Goal: Information Seeking & Learning: Learn about a topic

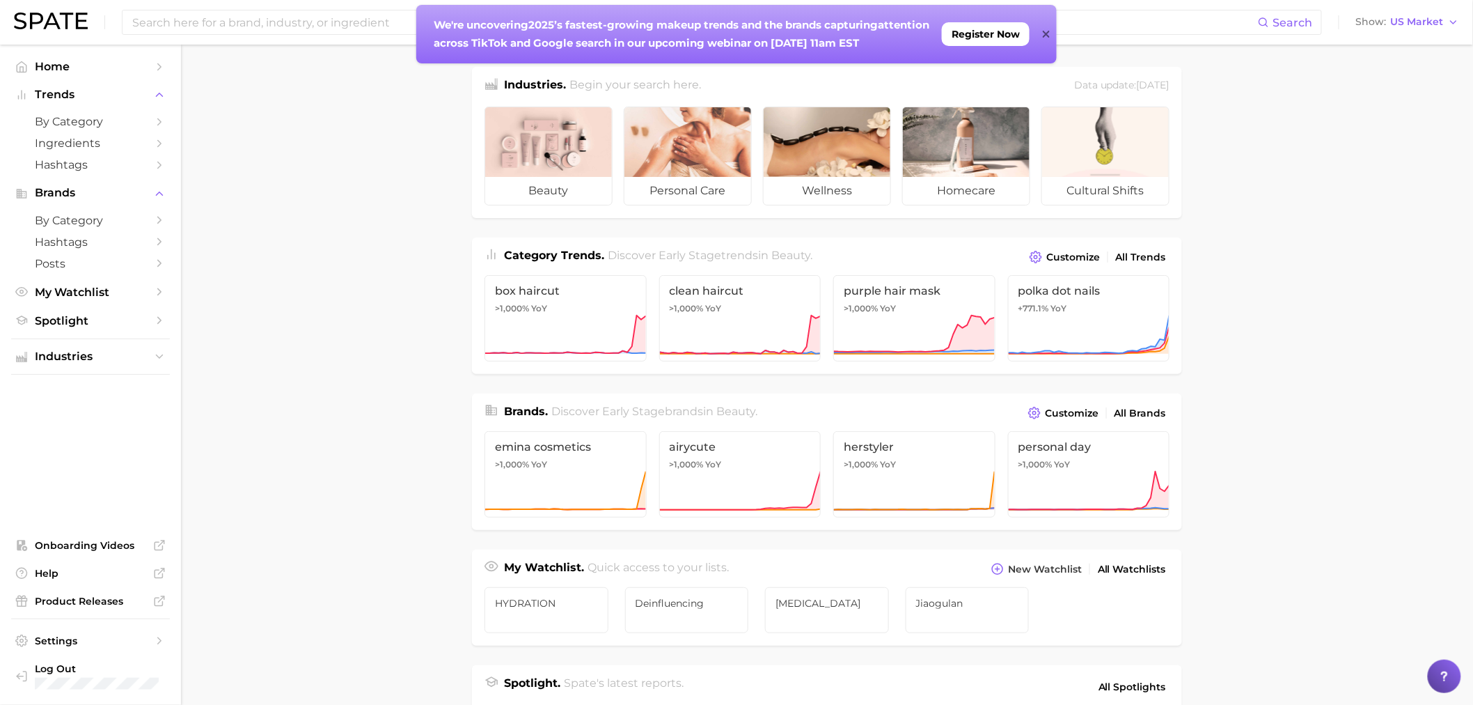
click at [1046, 29] on icon at bounding box center [1046, 34] width 7 height 11
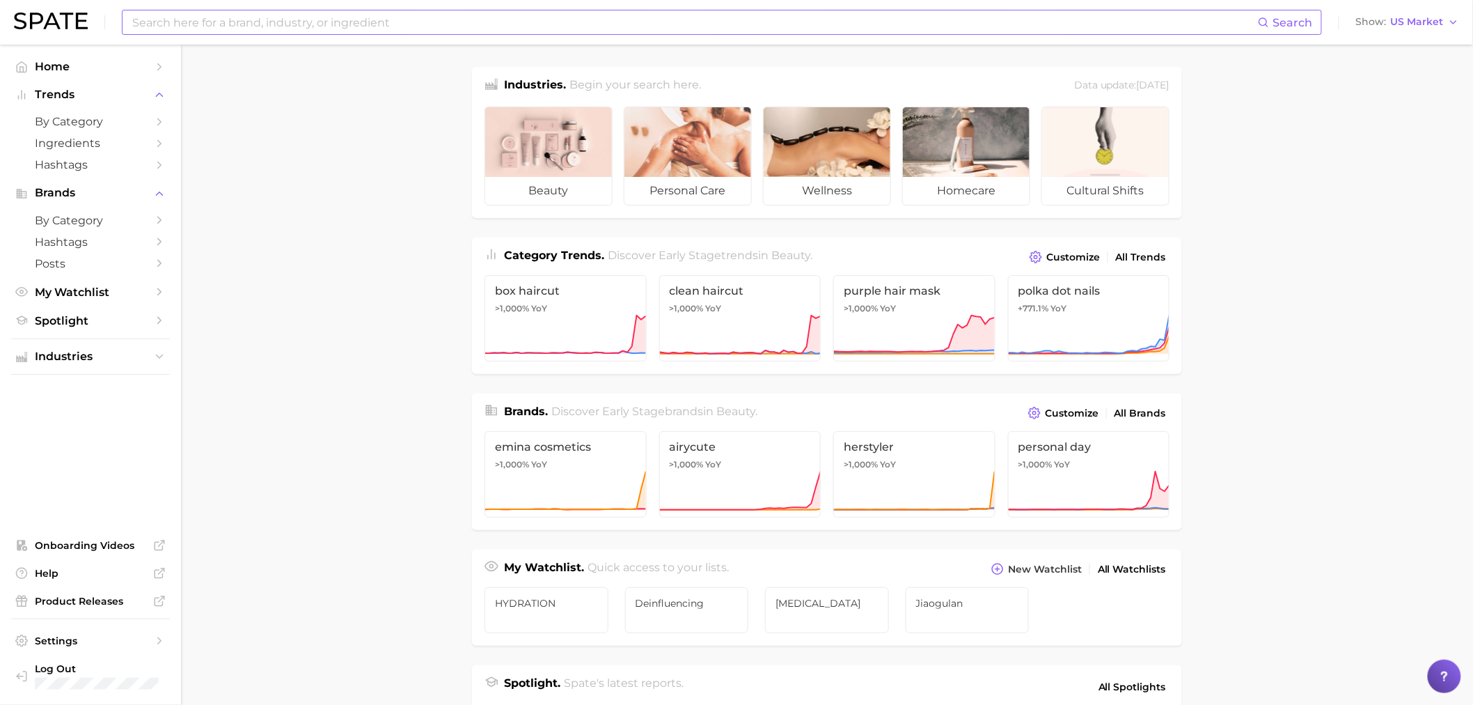
click at [725, 16] on input at bounding box center [694, 22] width 1127 height 24
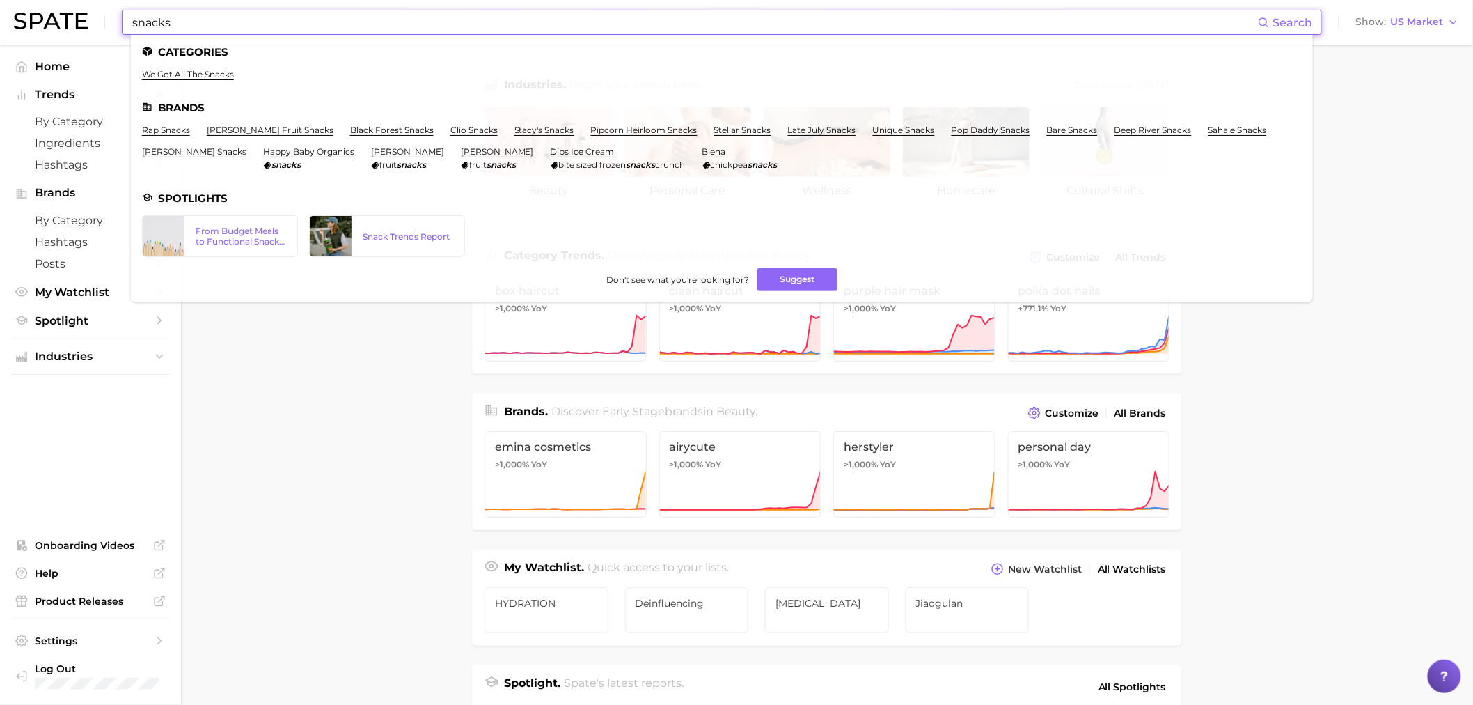
click at [337, 29] on input "snacks" at bounding box center [694, 22] width 1127 height 24
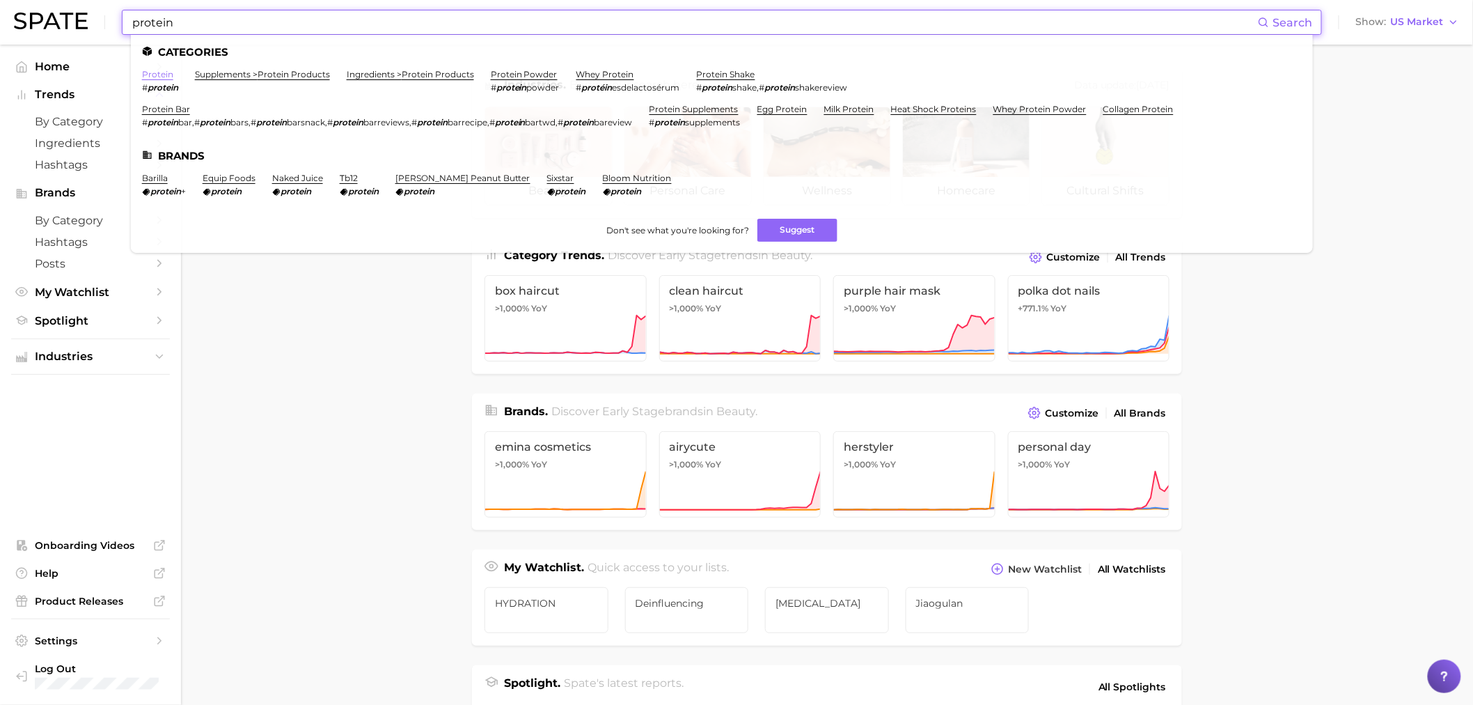
type input "protein"
click at [171, 79] on link "protein" at bounding box center [157, 74] width 31 height 10
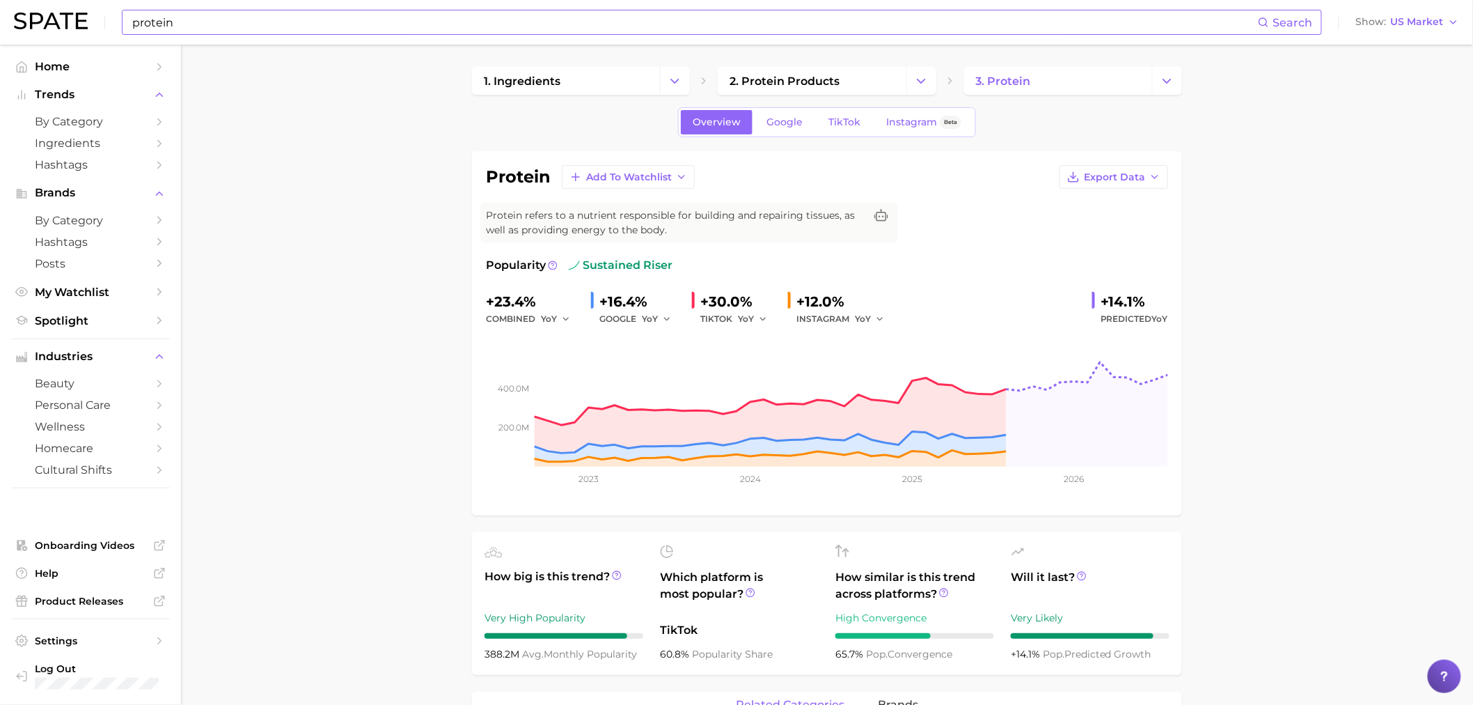
click at [753, 29] on input "protein" at bounding box center [694, 22] width 1127 height 24
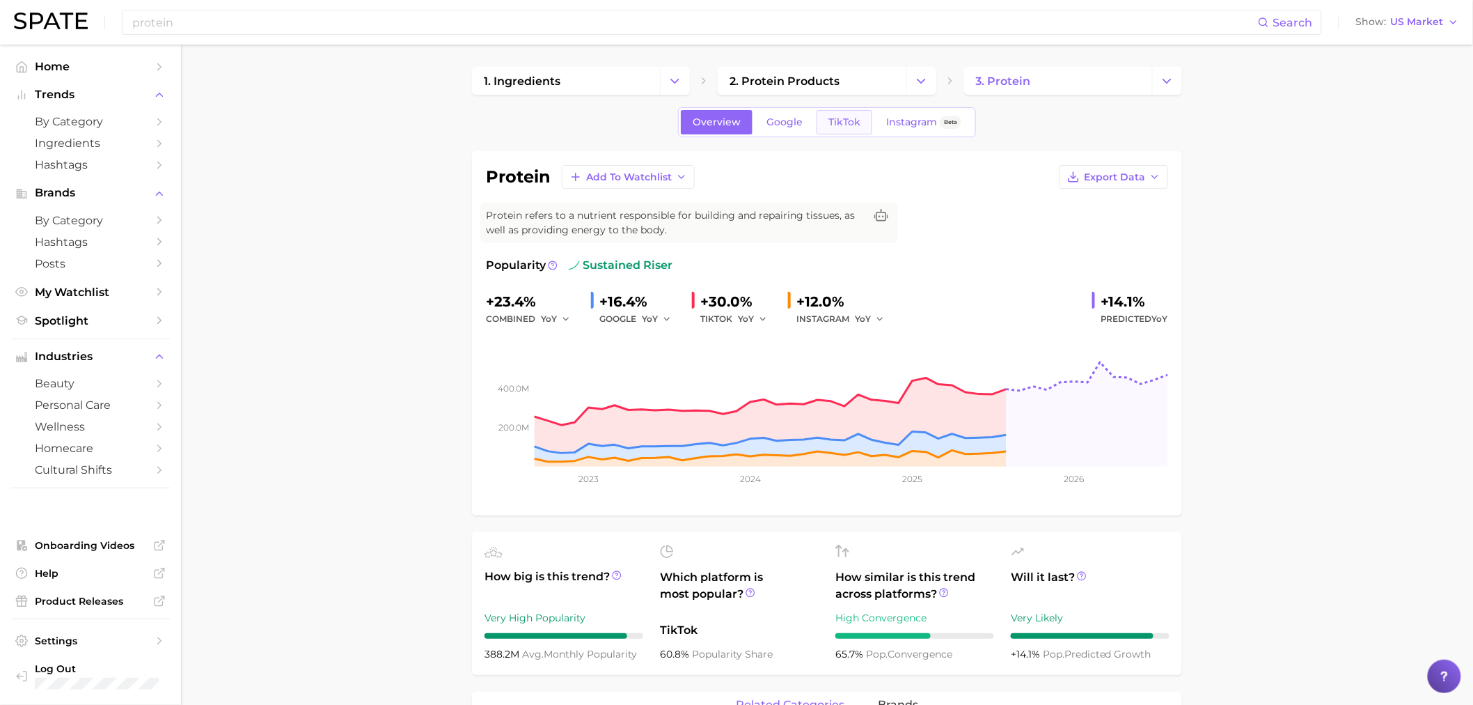
click at [830, 116] on span "TikTok" at bounding box center [845, 122] width 32 height 12
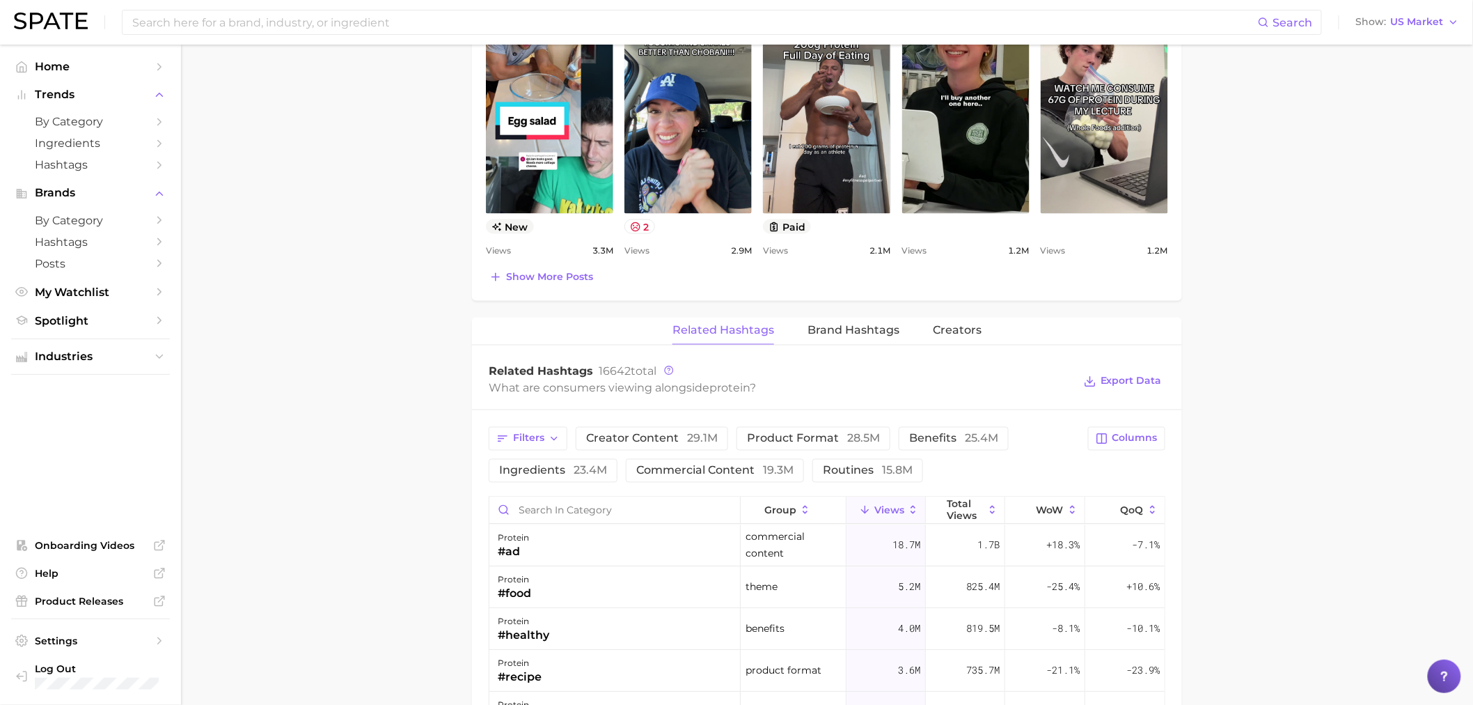
scroll to position [1083, 0]
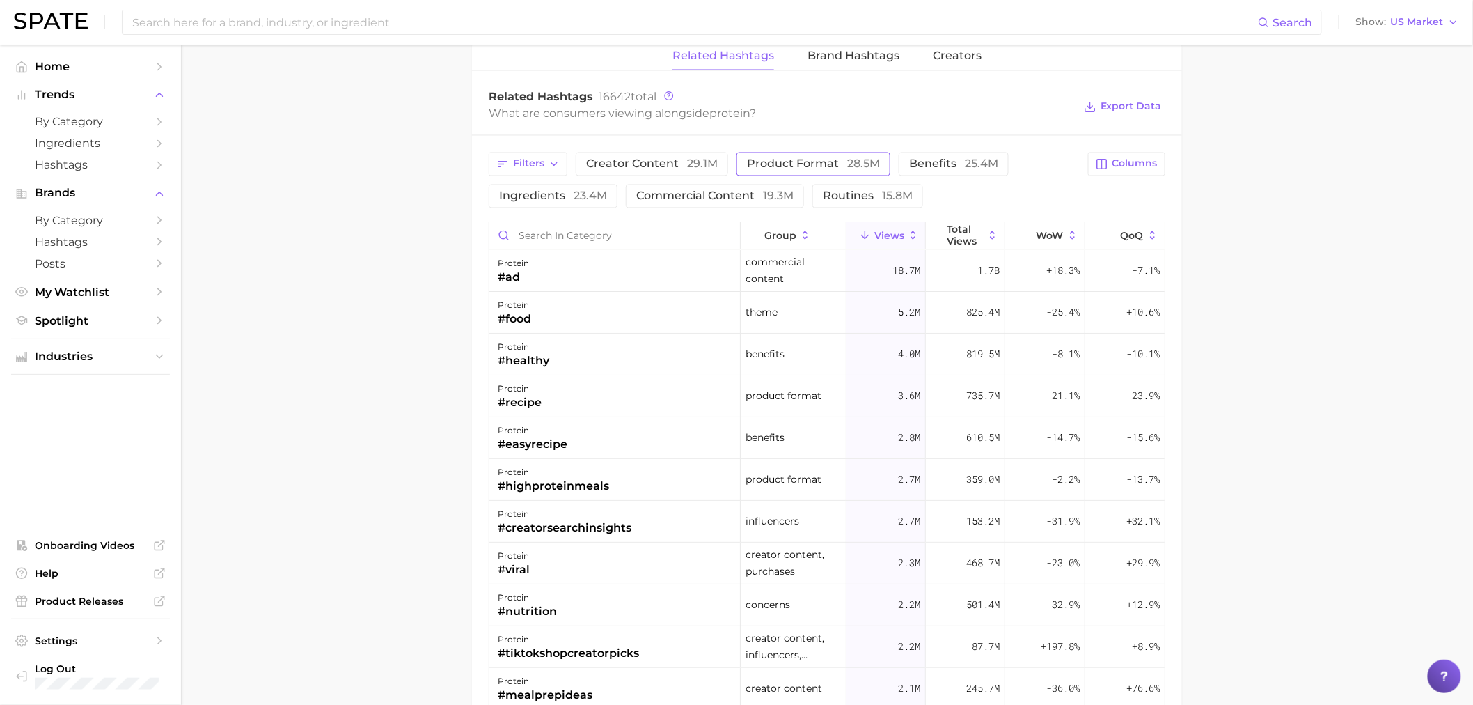
click at [858, 171] on span "28.5m" at bounding box center [863, 163] width 33 height 13
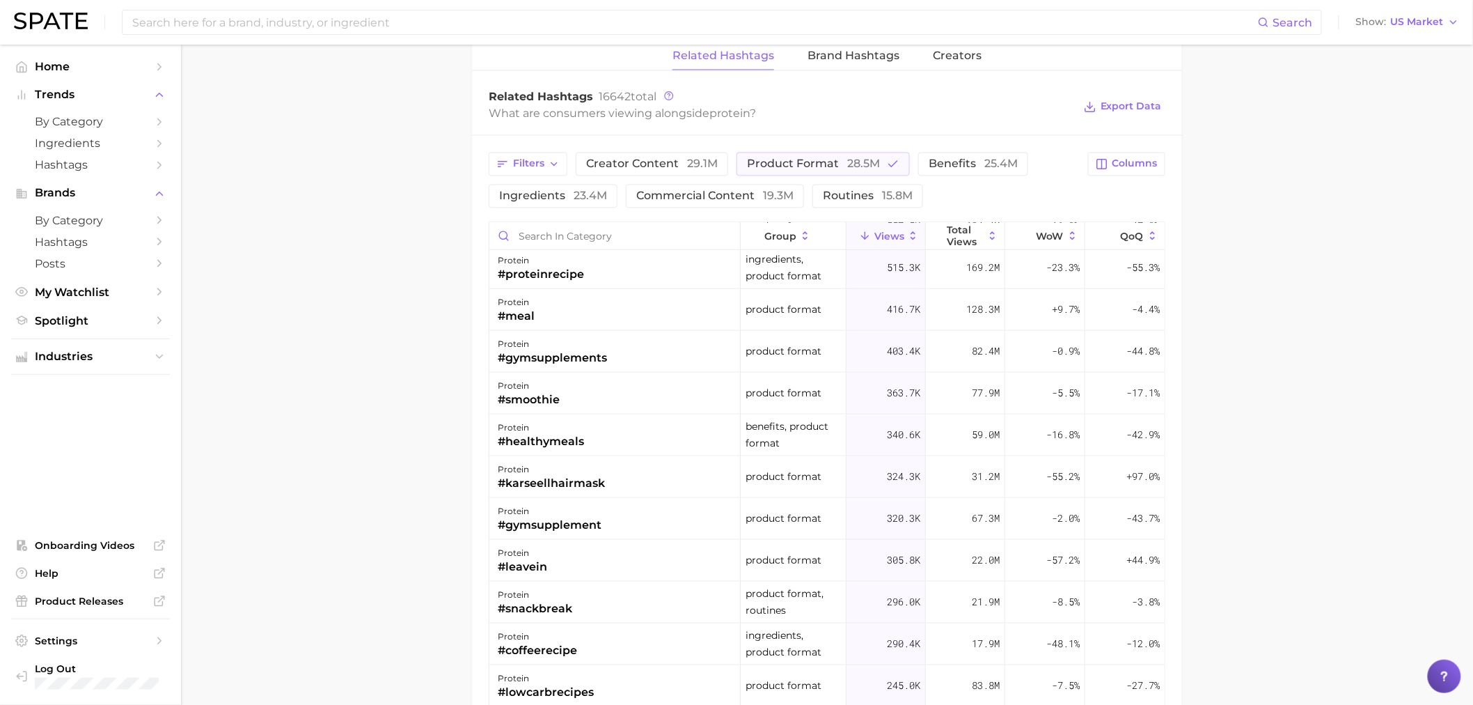
scroll to position [464, 0]
click at [883, 154] on button "product format 28.5m" at bounding box center [823, 164] width 173 height 24
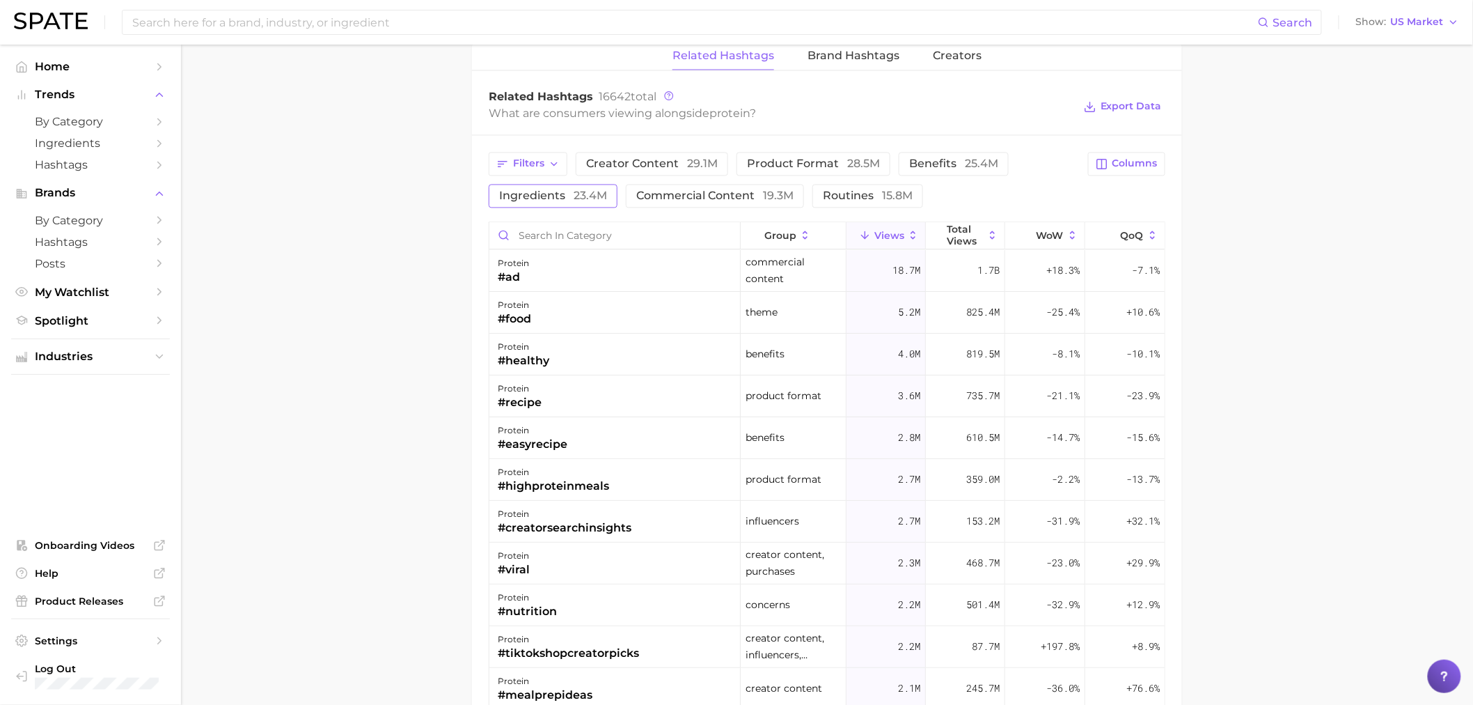
click at [580, 197] on span "23.4m" at bounding box center [590, 195] width 33 height 13
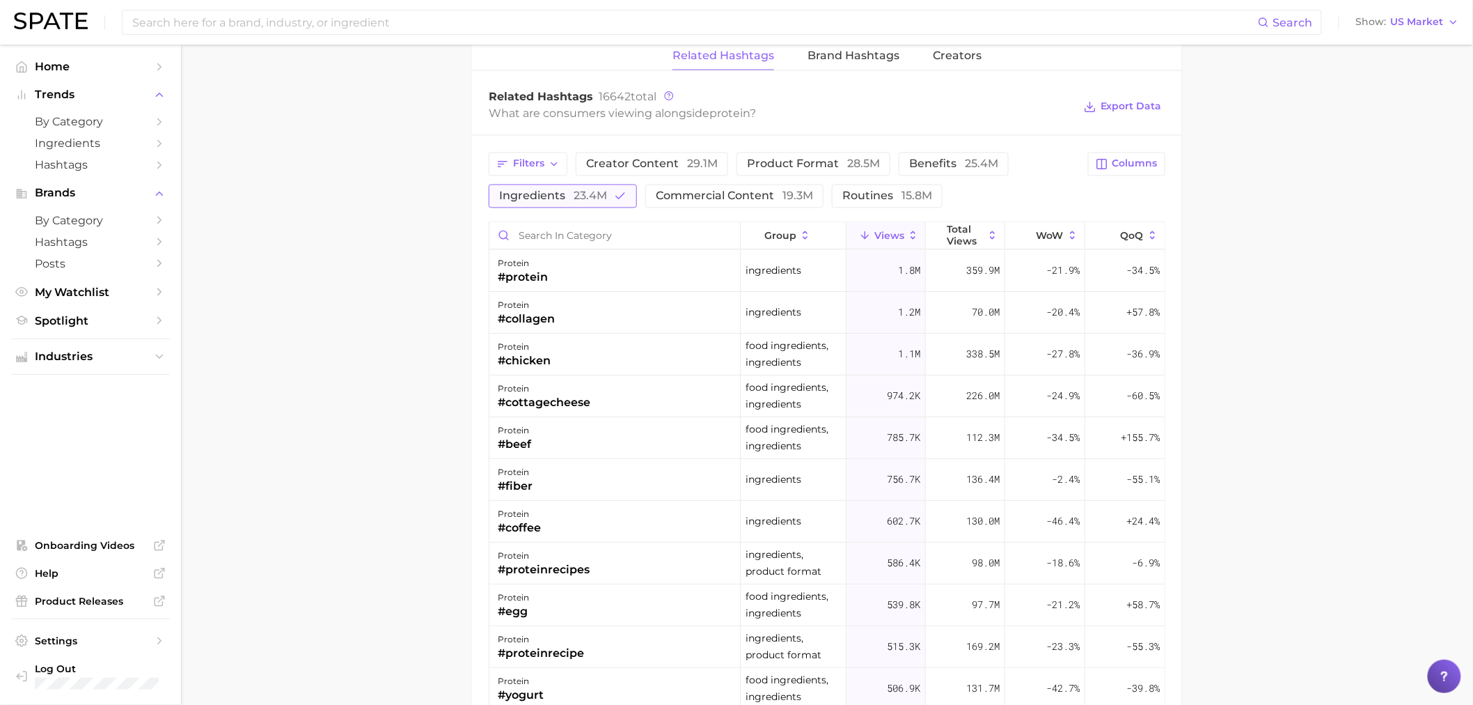
click at [580, 197] on span "23.4m" at bounding box center [590, 195] width 33 height 13
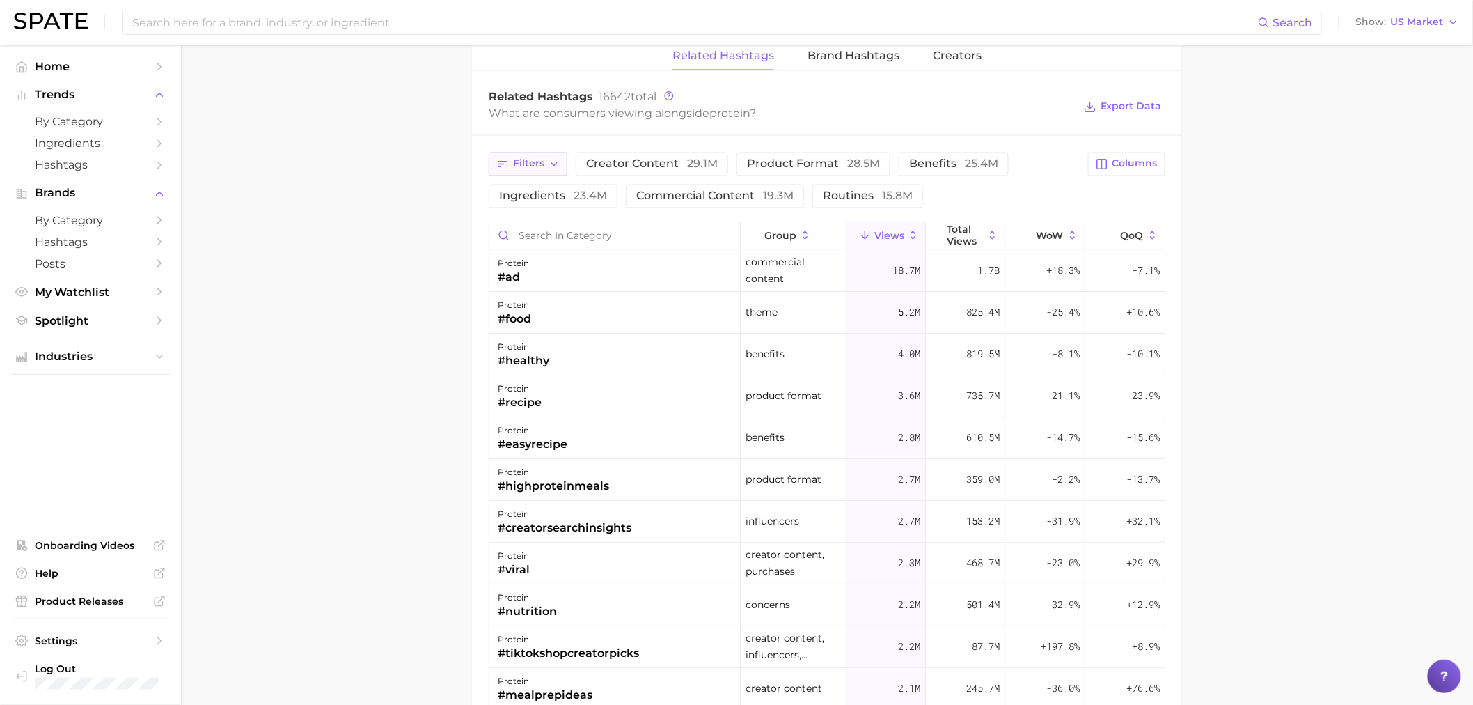
click at [553, 161] on icon "button" at bounding box center [554, 164] width 11 height 11
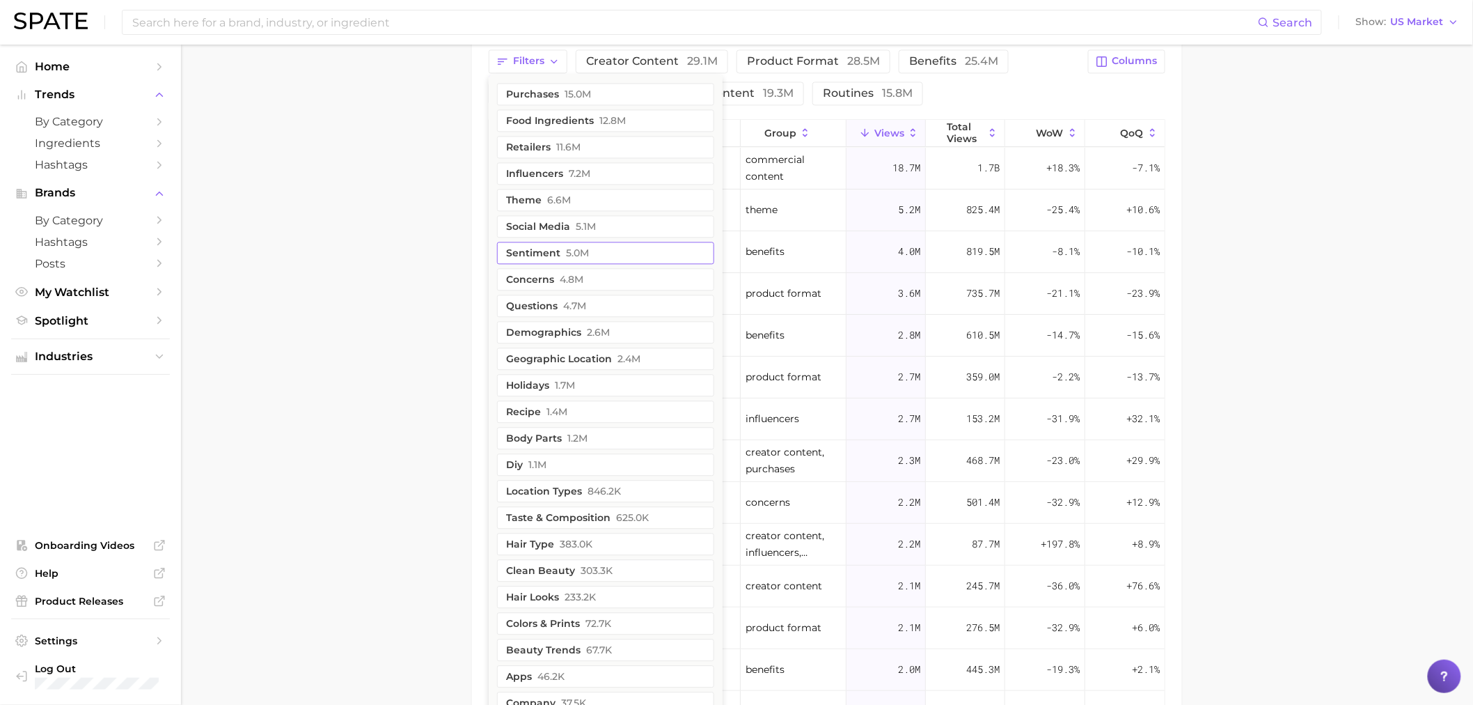
scroll to position [1005, 0]
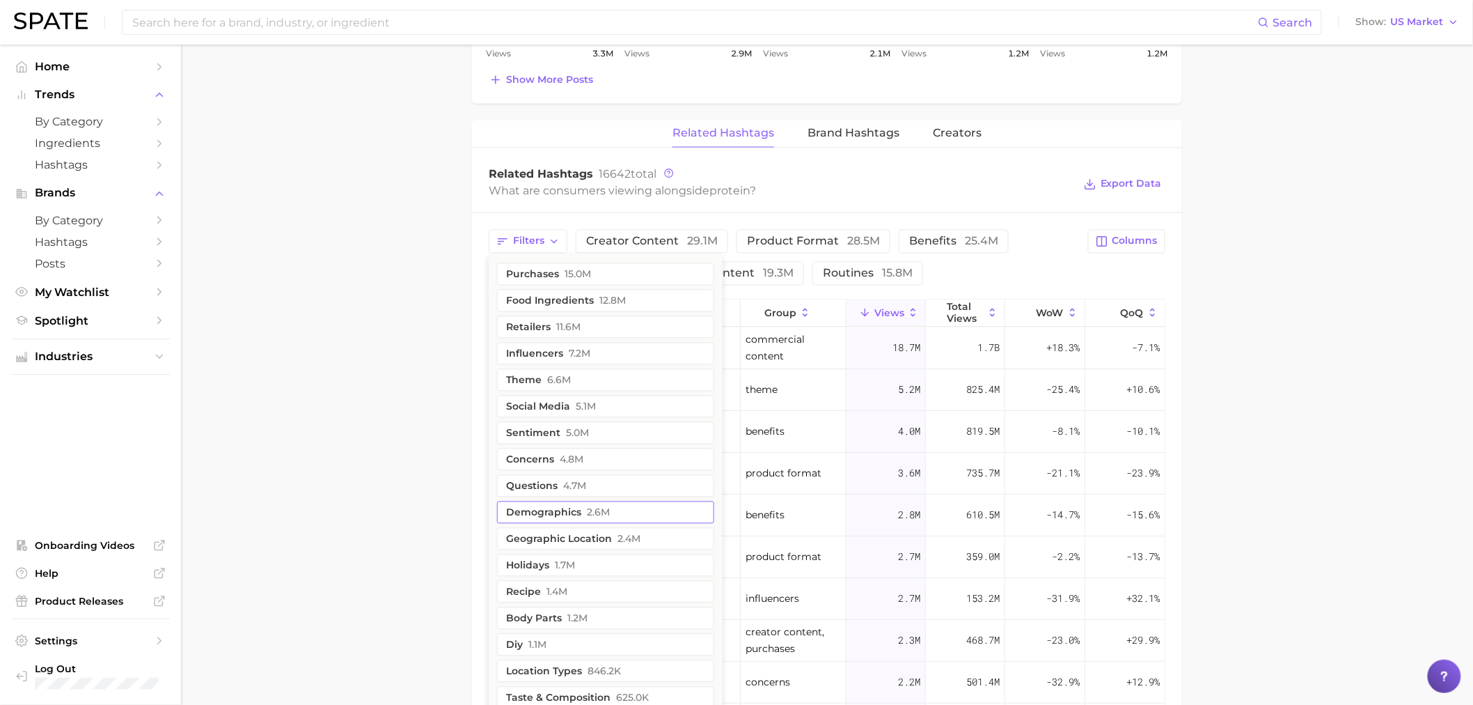
click at [587, 509] on span "2.6m" at bounding box center [598, 512] width 23 height 11
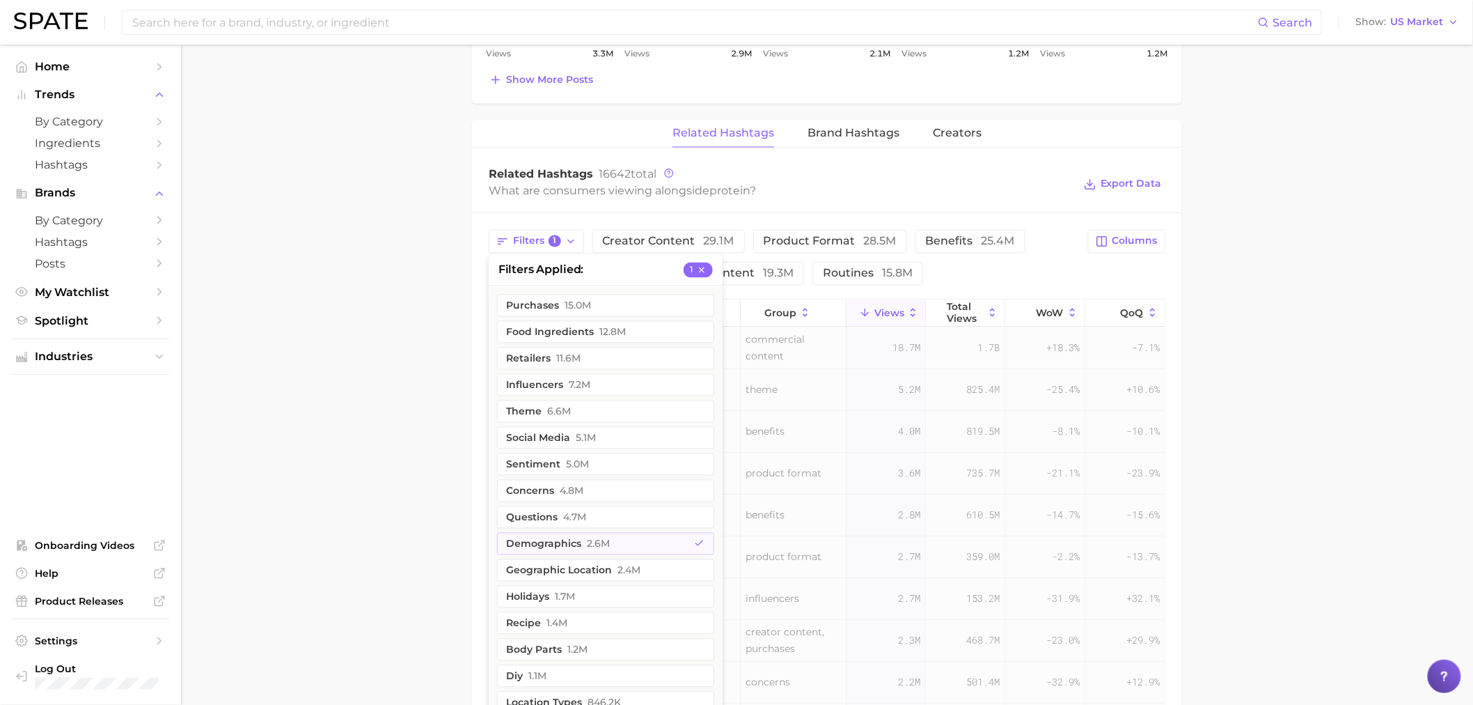
click at [399, 485] on main "1. ingredients 2. protein products 3. protein Overview Google TikTok Instagram …" at bounding box center [827, 64] width 1292 height 2051
